Goal: Contribute content: Contribute content

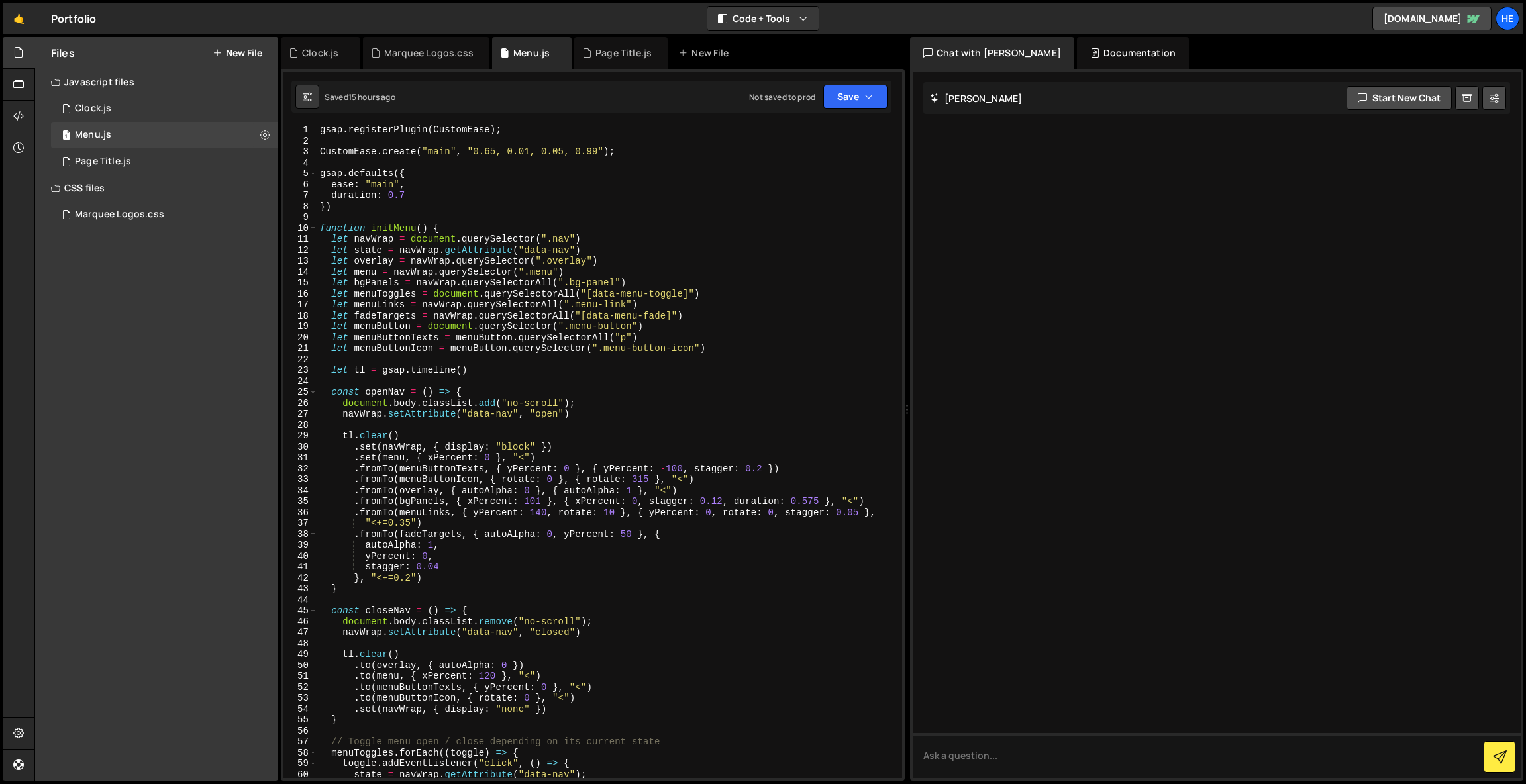
click at [243, 48] on button "New File" at bounding box center [237, 53] width 50 height 11
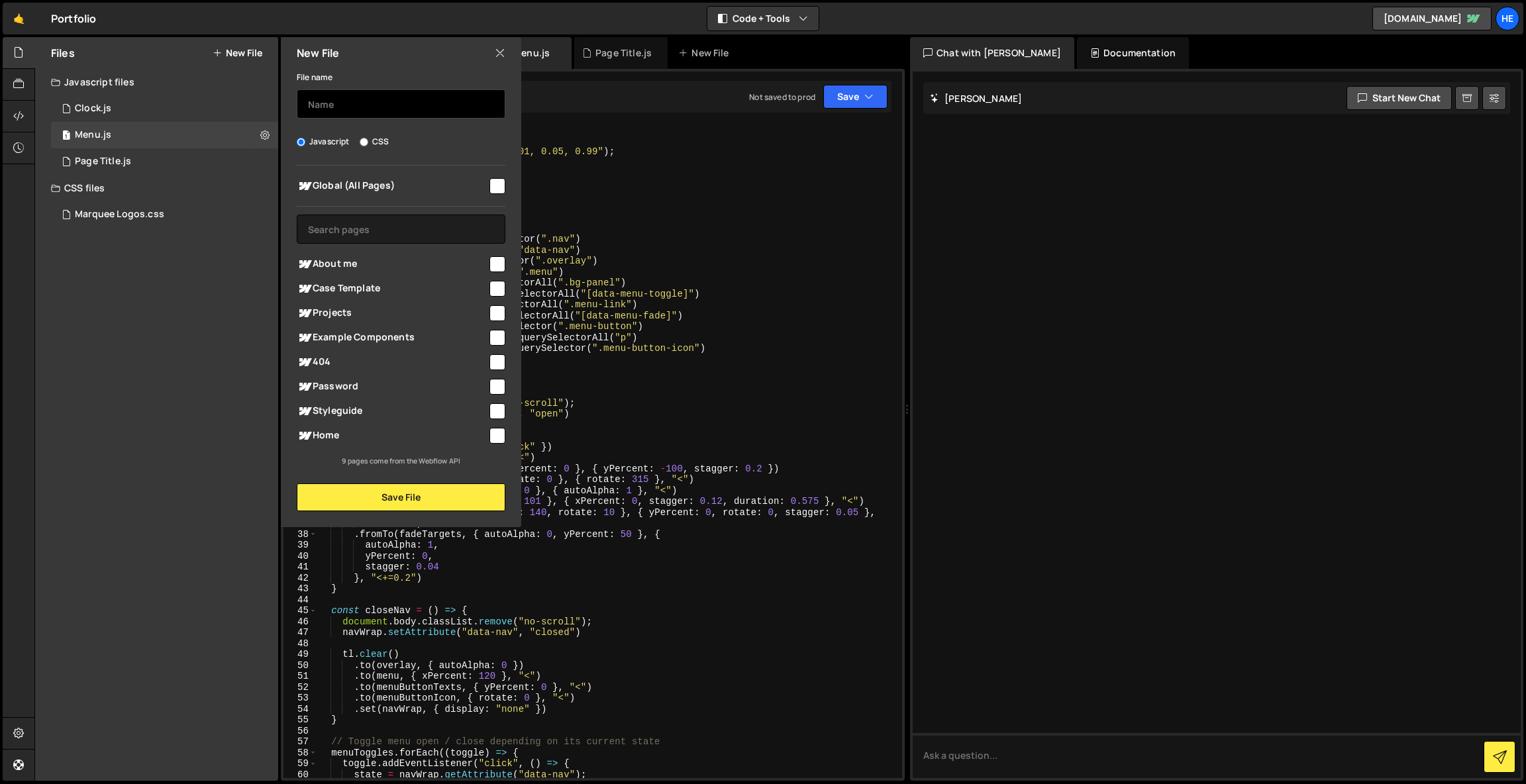
click at [326, 105] on input "text" at bounding box center [401, 104] width 209 height 29
type input "404"
click at [334, 356] on span "404" at bounding box center [392, 361] width 191 height 16
checkbox input "true"
click at [462, 493] on button "Save File" at bounding box center [401, 497] width 209 height 28
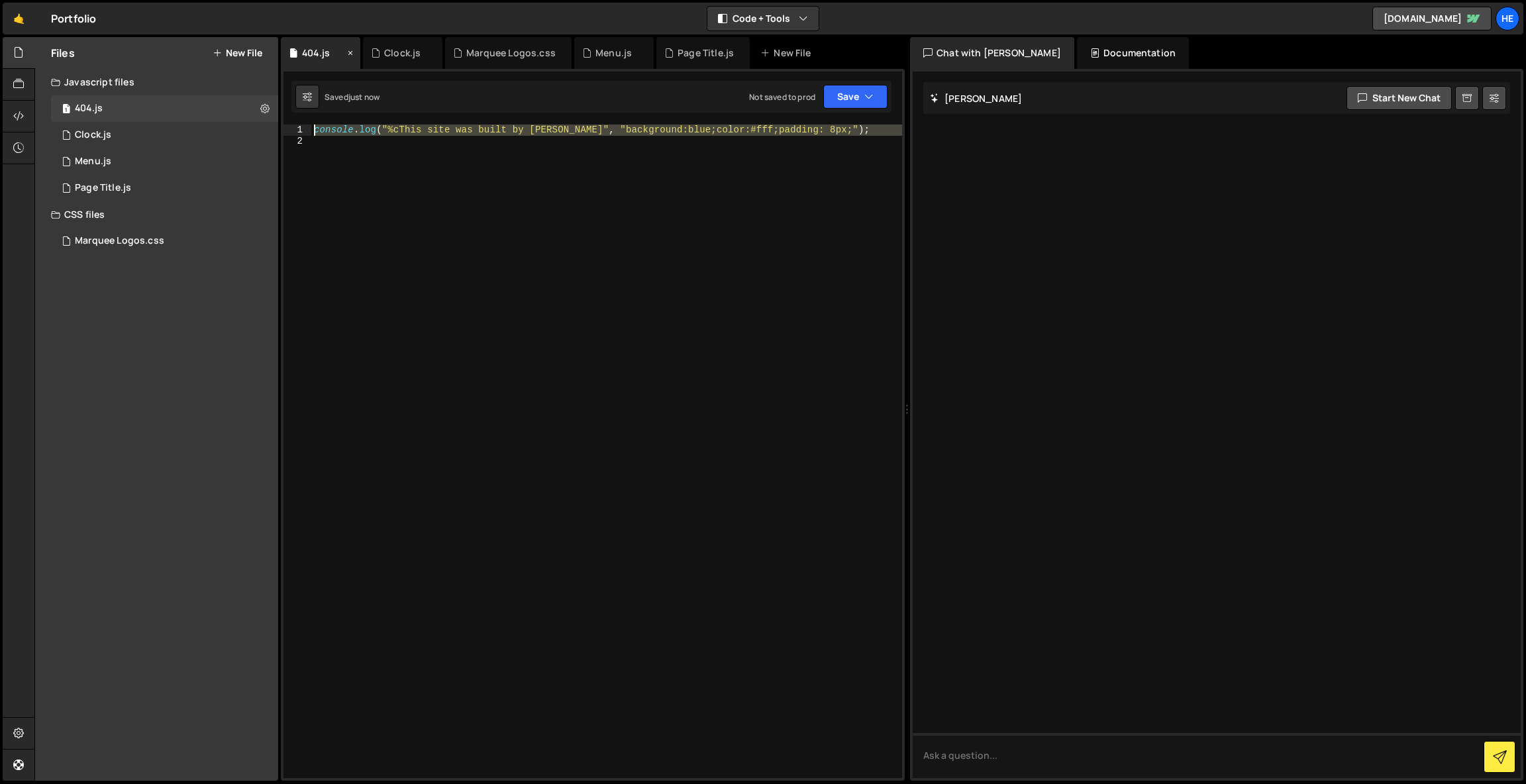
drag, startPoint x: 520, startPoint y: 262, endPoint x: 285, endPoint y: 66, distance: 306.0
click at [285, 66] on div "Debug Explain Copy 404.js Clock.js Marquee Logos.css Menu.js Page Title.js New …" at bounding box center [593, 409] width 624 height 744
type textarea "console.log("%cThis site was built by [PERSON_NAME]", "background:blue;color:#f…"
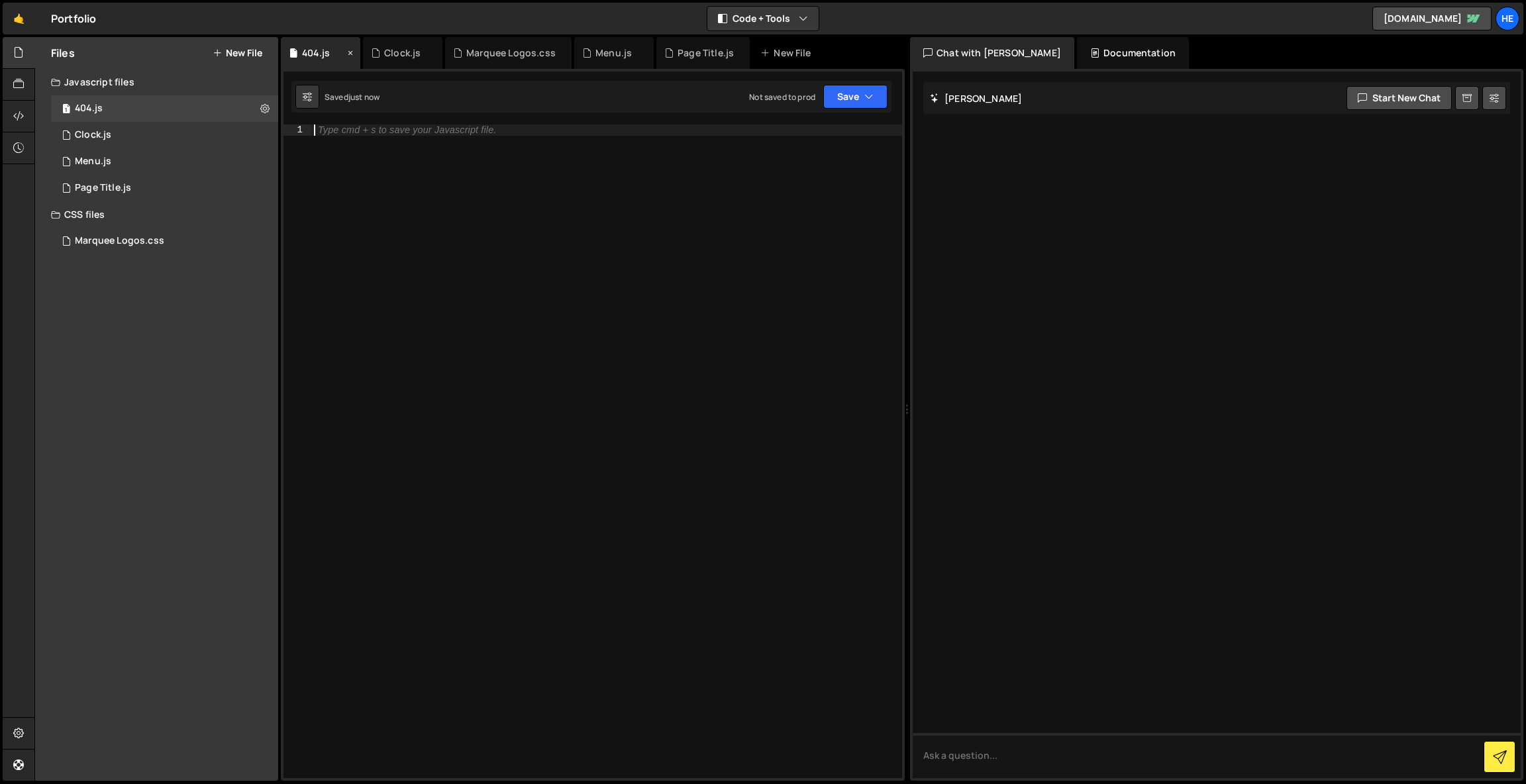
paste textarea "}"
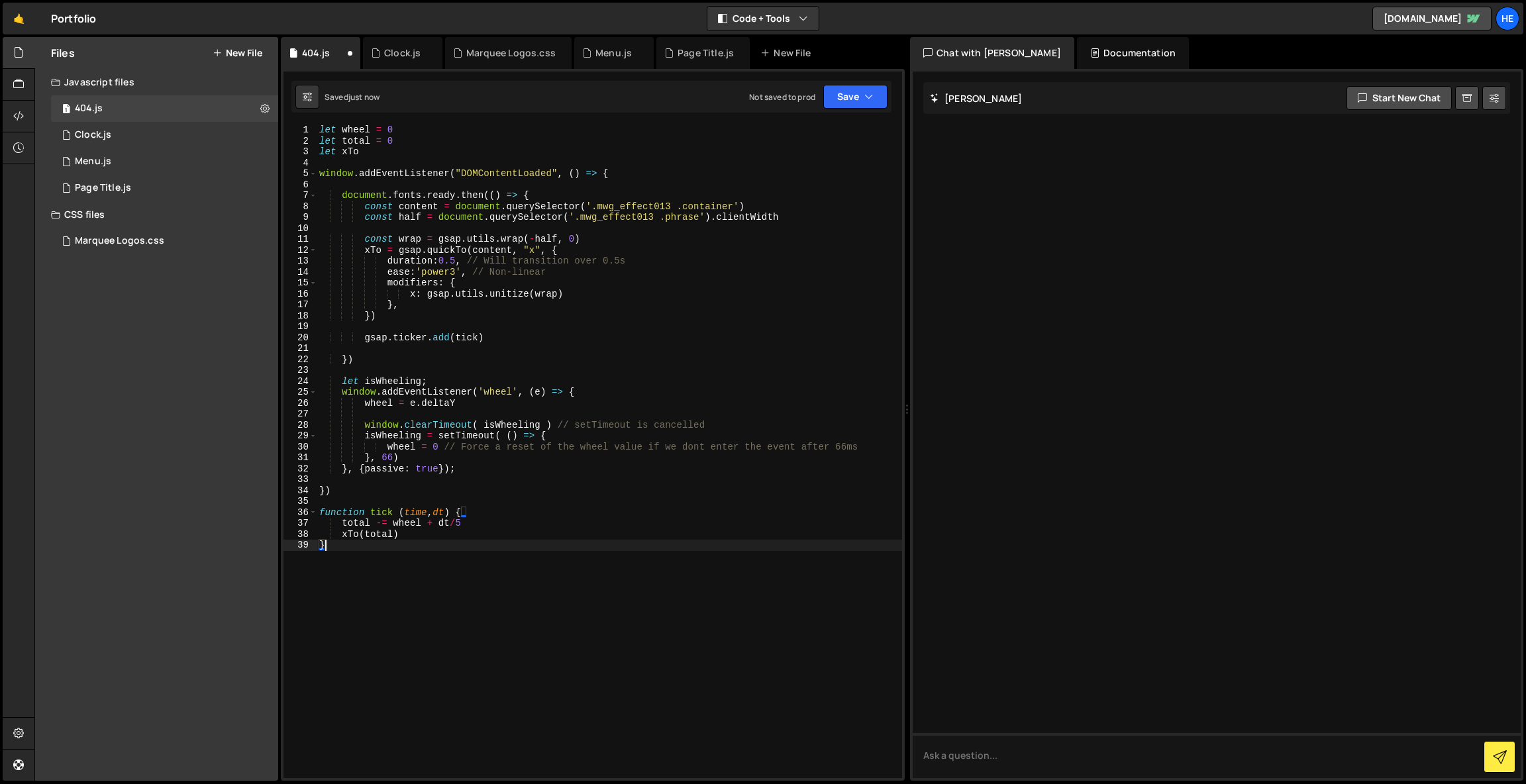
type textarea "xTo(total)"
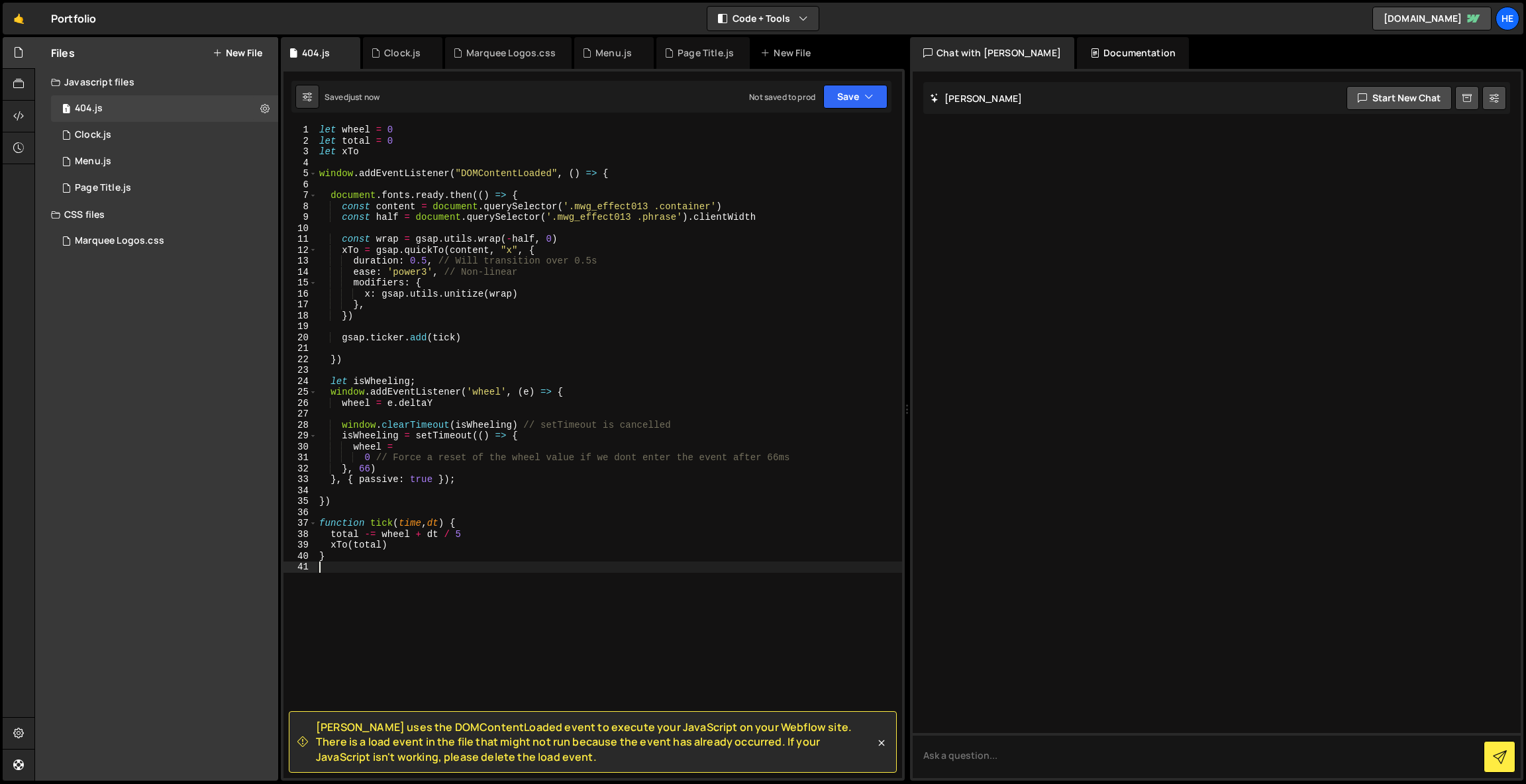
click at [372, 573] on div "let wheel = 0 let total = 0 let xTo window . addEventListener ( "DOMContentLoad…" at bounding box center [610, 462] width 586 height 675
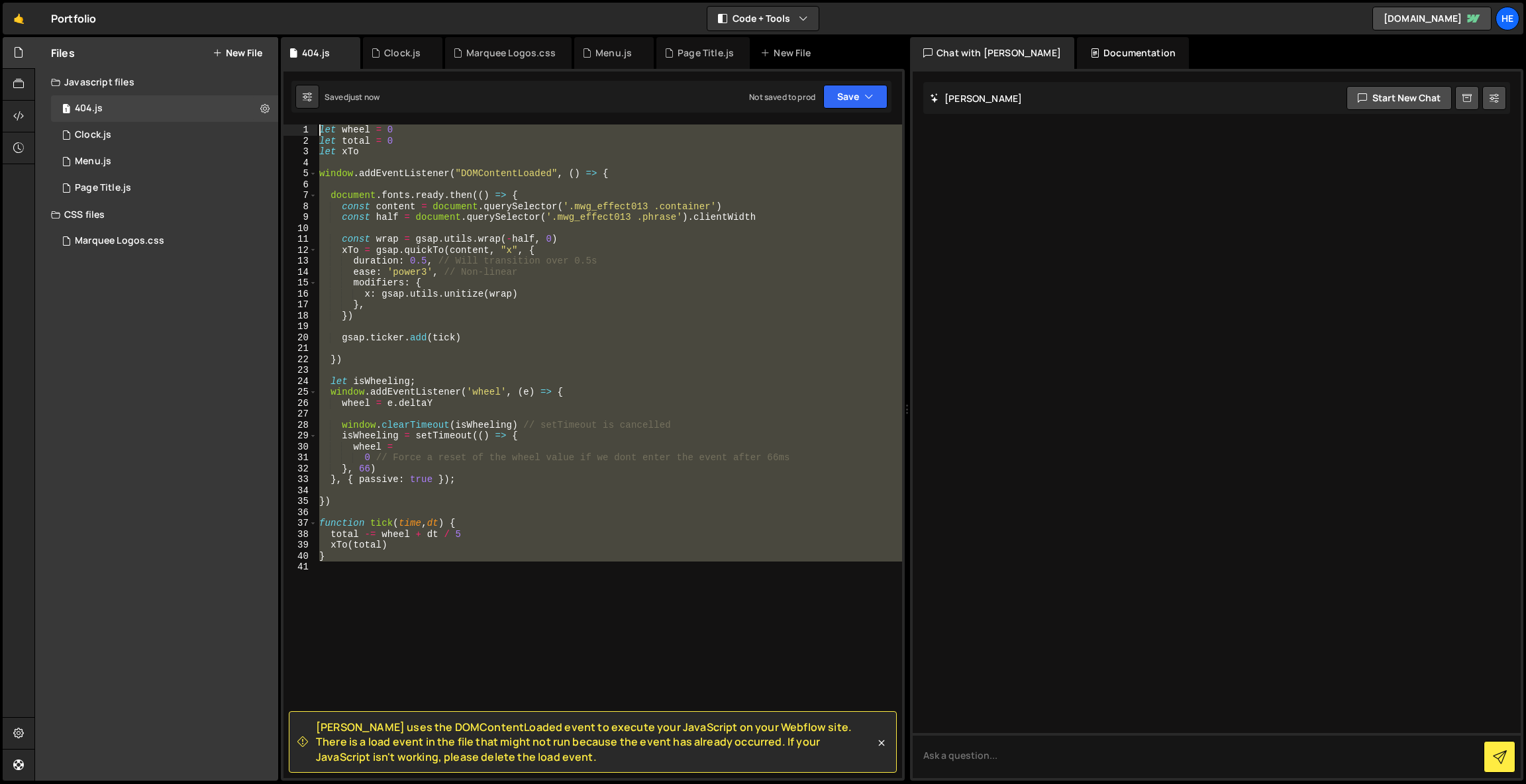
drag, startPoint x: 372, startPoint y: 573, endPoint x: 283, endPoint y: 124, distance: 457.7
click at [283, 124] on div "1 2 3 4 5 6 7 8 9 10 11 12 13 14 15 16 17 18 19 20 21 22 23 24 25 26 27 28 29 3…" at bounding box center [593, 451] width 619 height 654
type textarea "let wheel = 0 let total = 0"
click at [1149, 755] on textarea at bounding box center [1217, 755] width 608 height 45
type textarea "Remove DOM"
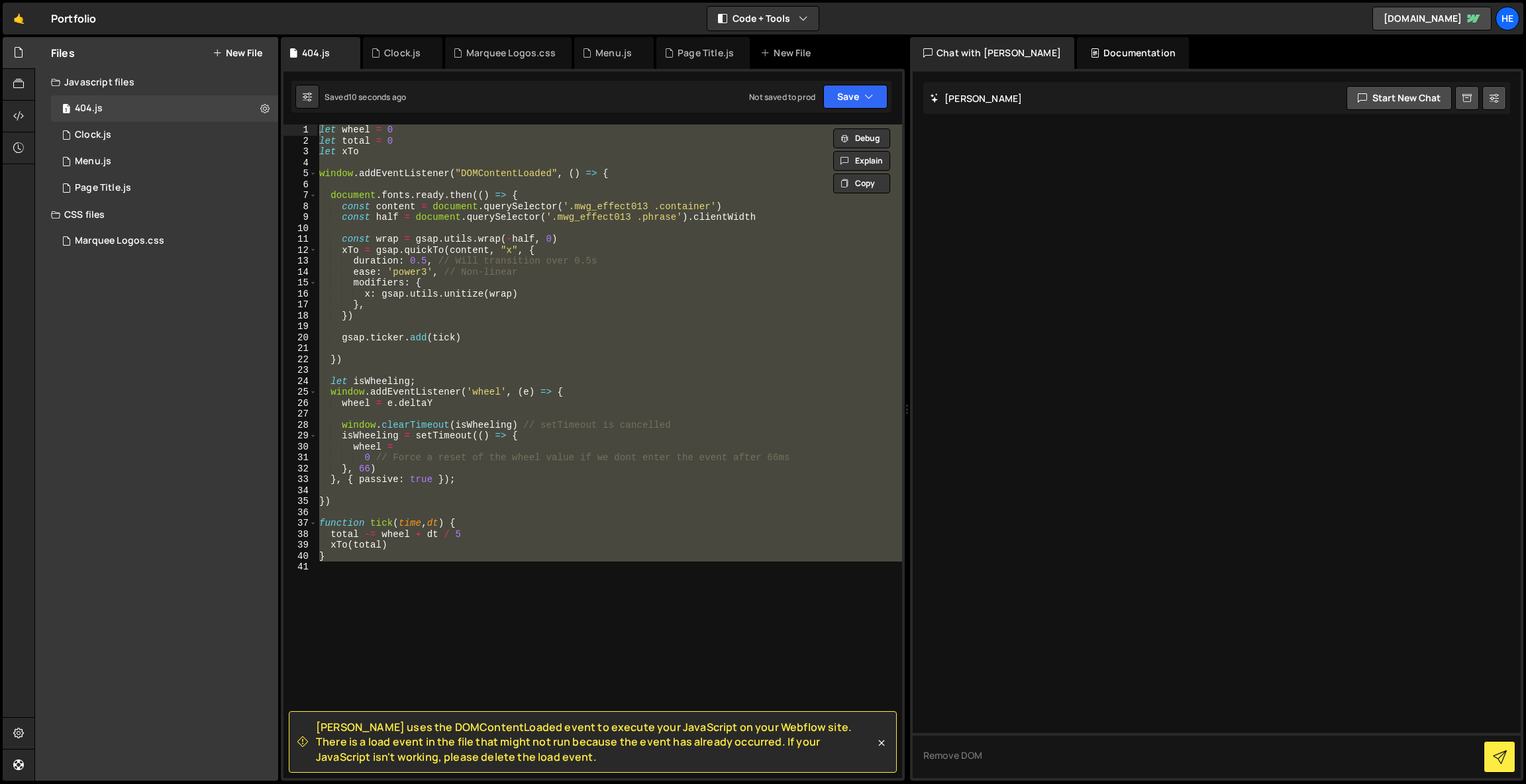
click at [533, 580] on div "let wheel = 0 let total = 0 let xTo window . addEventListener ( "DOMContentLoad…" at bounding box center [610, 451] width 586 height 654
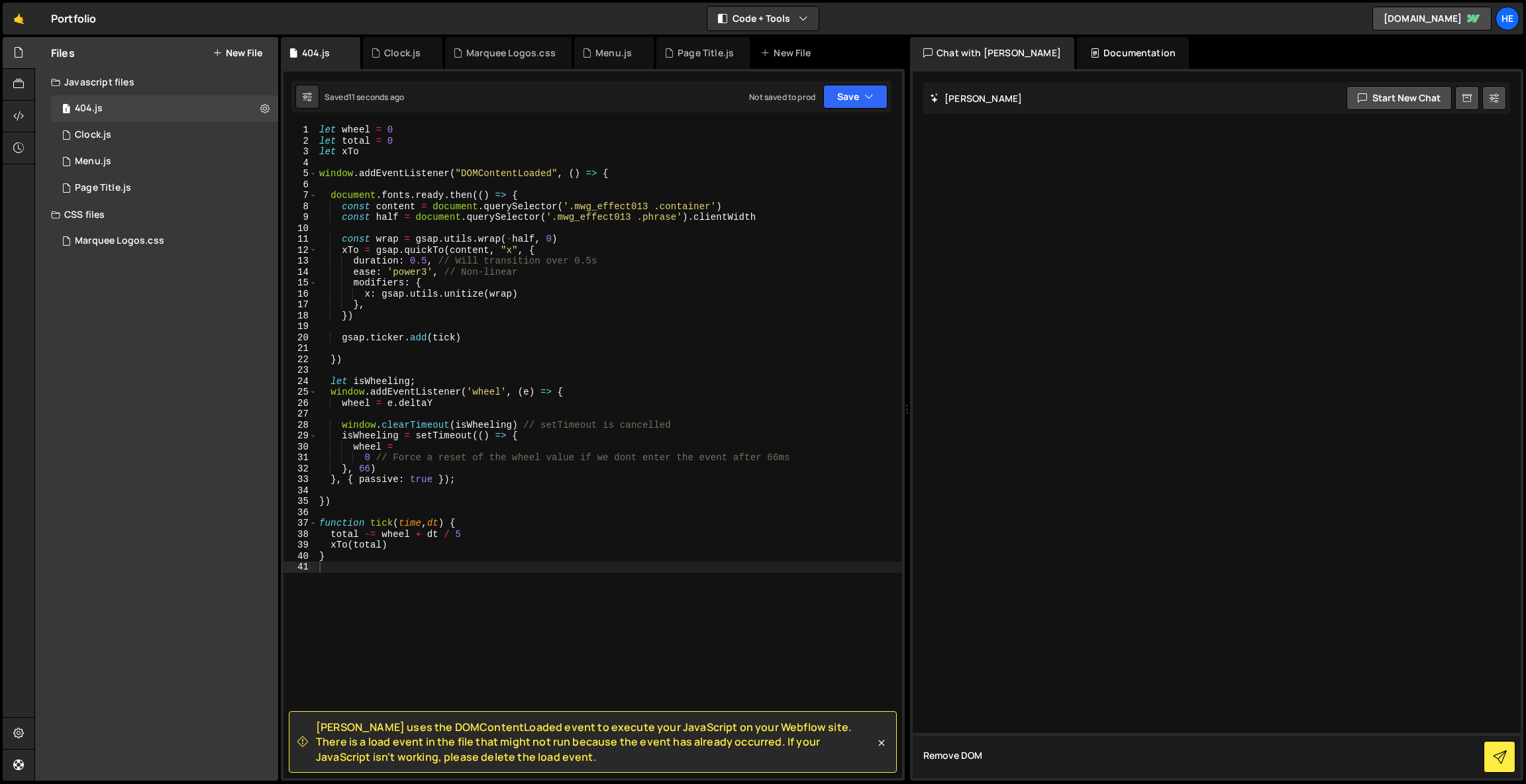
click at [965, 752] on textarea "Remove DOM" at bounding box center [1217, 755] width 608 height 45
click at [1010, 632] on div at bounding box center [1217, 425] width 608 height 707
